Goal: Task Accomplishment & Management: Manage account settings

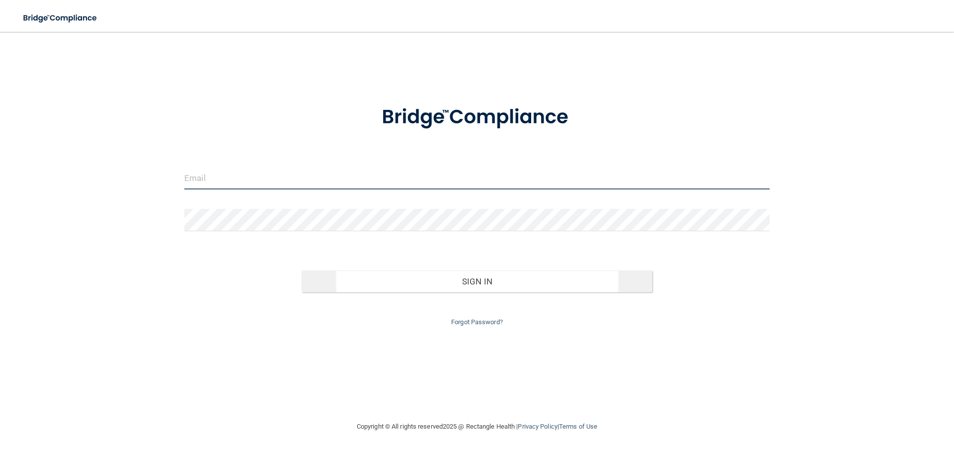
type input "[PERSON_NAME][EMAIL_ADDRESS][DOMAIN_NAME]"
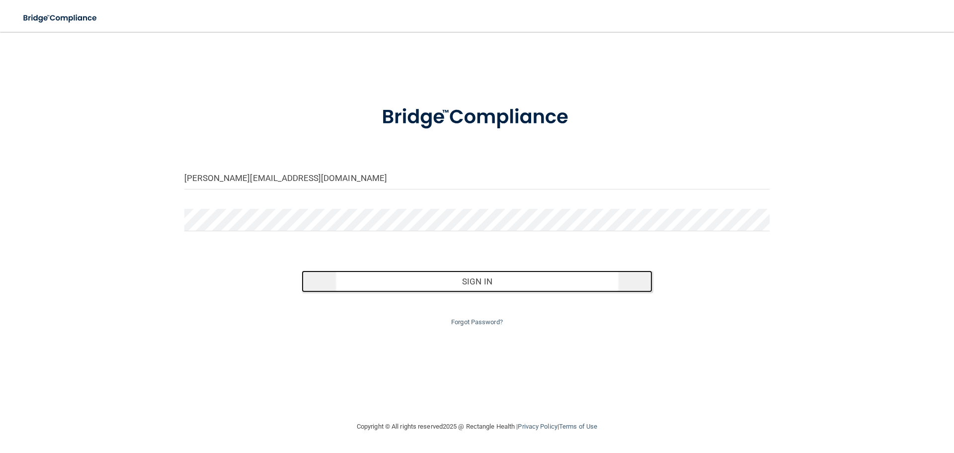
click at [502, 284] on button "Sign In" at bounding box center [477, 281] width 351 height 22
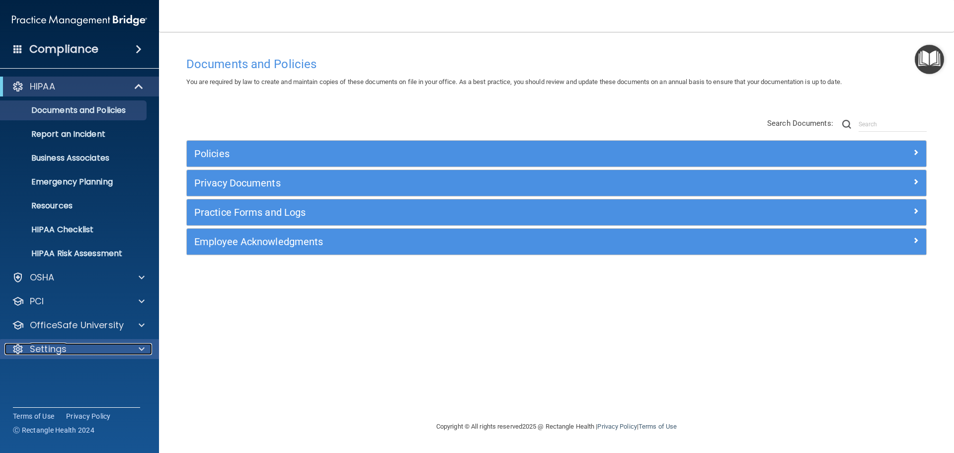
click at [46, 352] on p "Settings" at bounding box center [48, 349] width 37 height 12
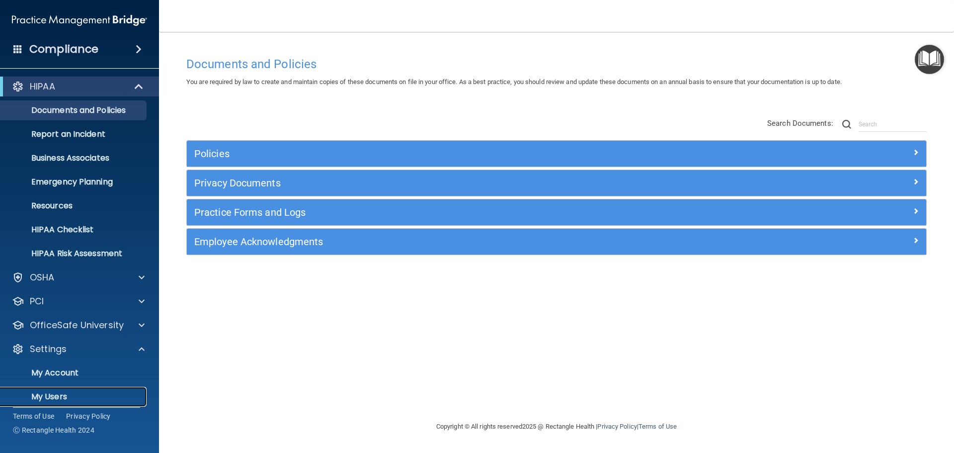
click at [45, 394] on p "My Users" at bounding box center [74, 396] width 136 height 10
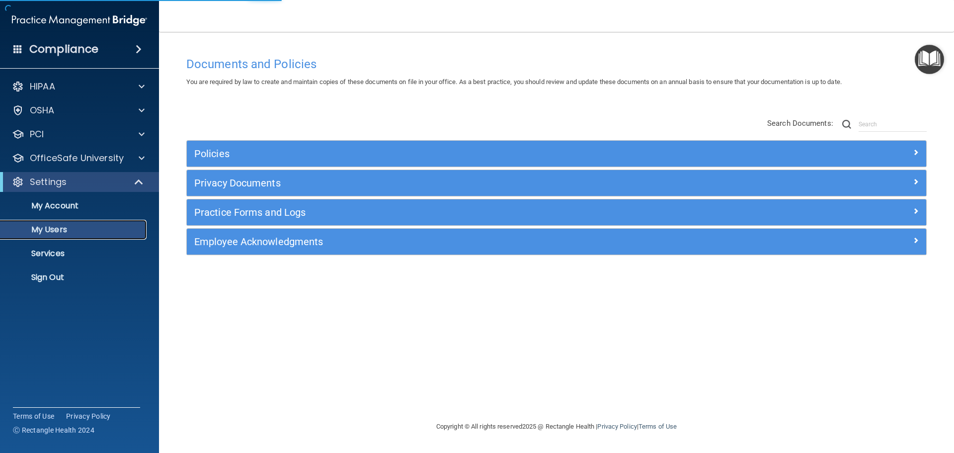
select select "20"
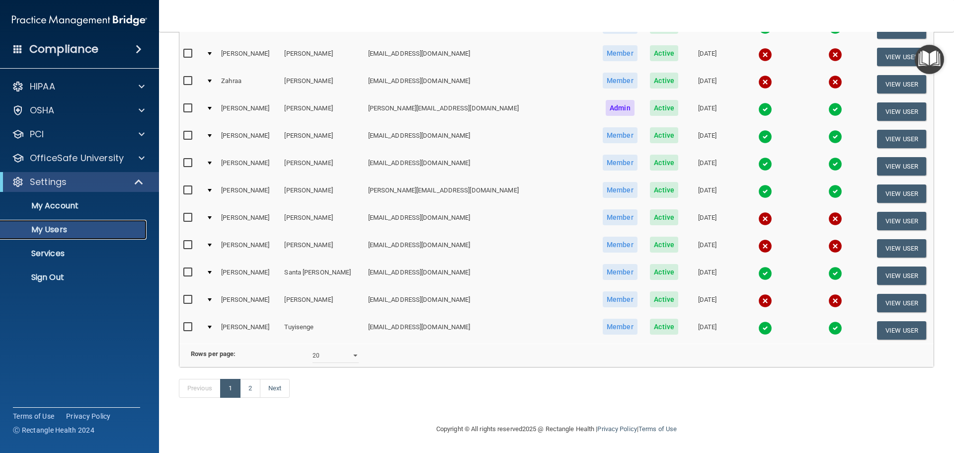
scroll to position [370, 0]
click at [265, 392] on link "Next" at bounding box center [275, 388] width 30 height 19
select select "20"
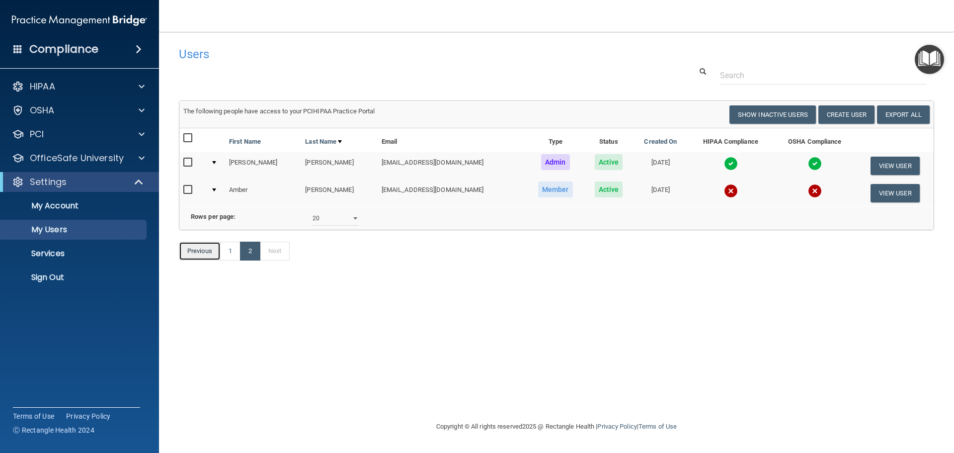
click at [188, 260] on link "Previous" at bounding box center [200, 250] width 42 height 19
select select "20"
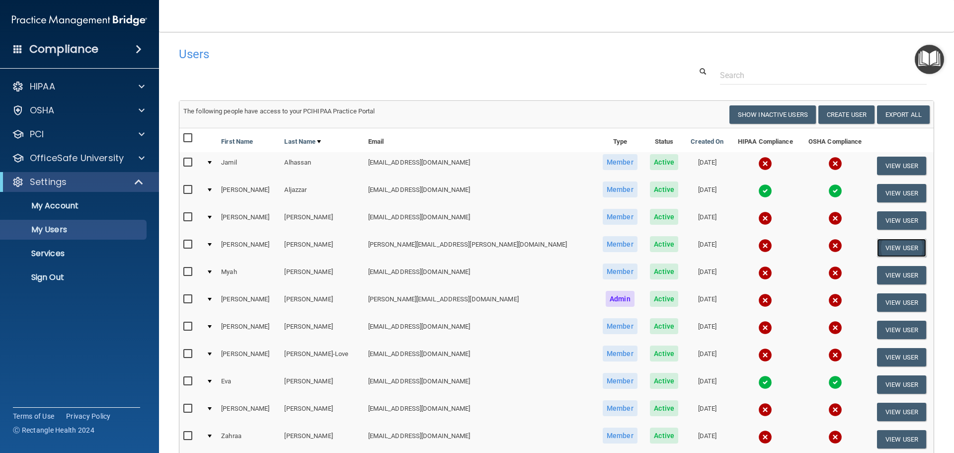
click at [893, 243] on button "View User" at bounding box center [901, 247] width 49 height 18
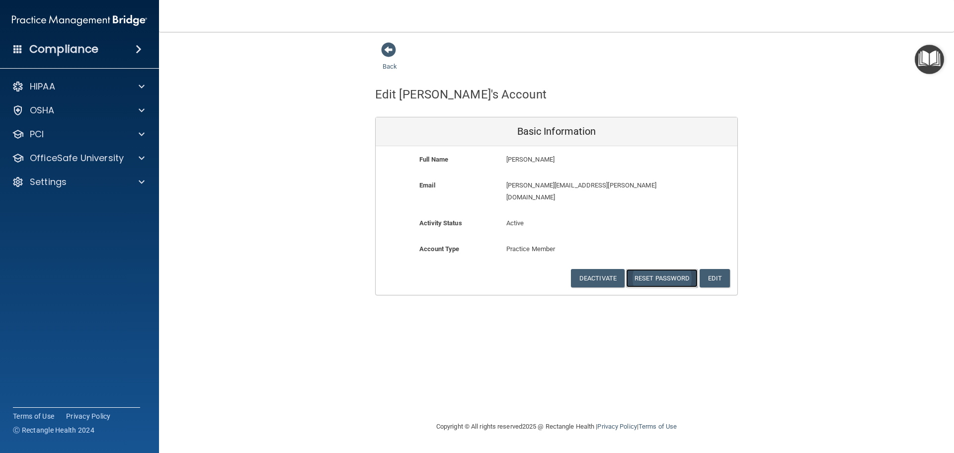
click at [653, 269] on button "Reset Password" at bounding box center [662, 278] width 72 height 18
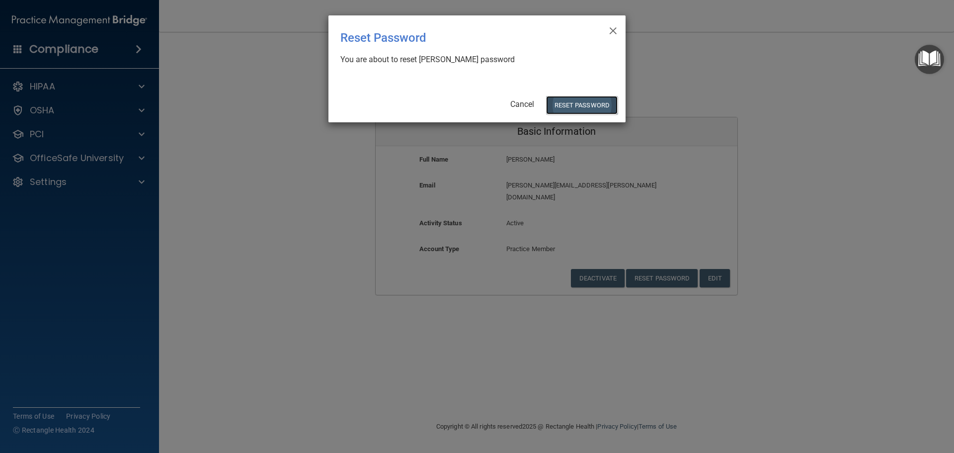
click at [579, 108] on button "Reset Password" at bounding box center [582, 105] width 72 height 18
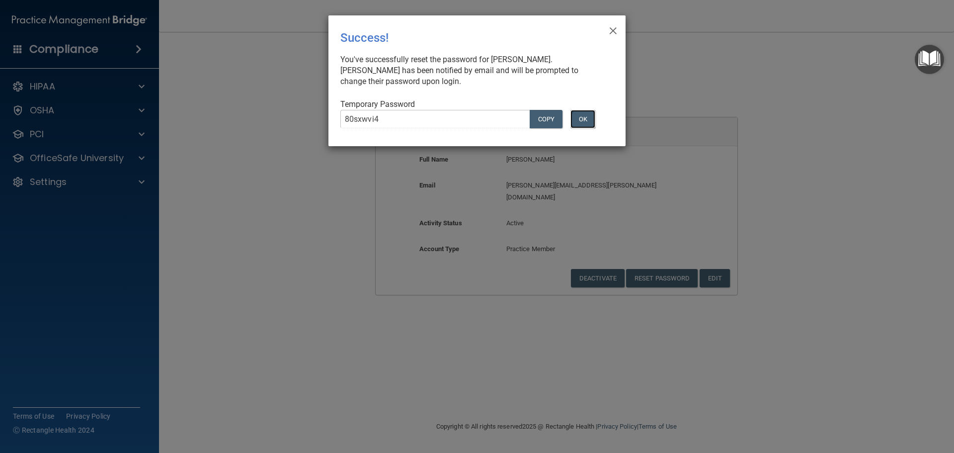
click at [585, 118] on button "OK" at bounding box center [582, 119] width 25 height 18
